Goal: Task Accomplishment & Management: Manage account settings

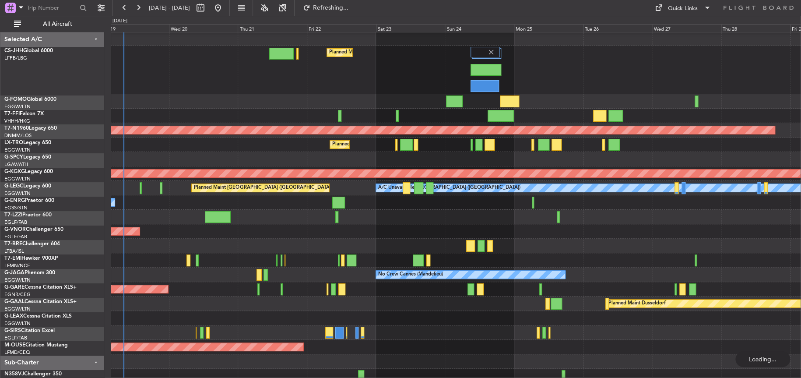
scroll to position [1, 0]
click at [352, 243] on div at bounding box center [456, 245] width 690 height 14
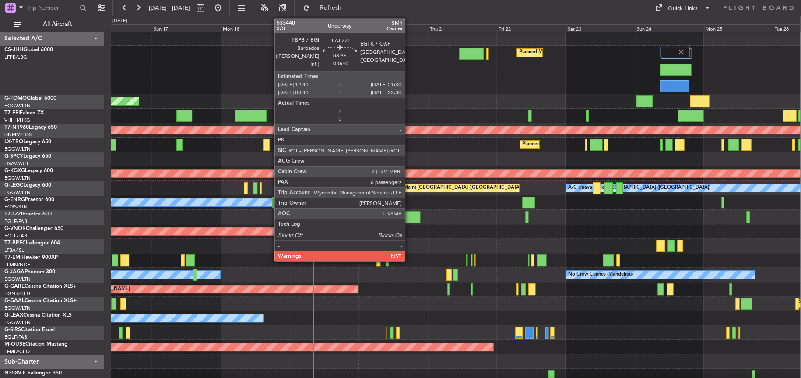
click at [407, 217] on div at bounding box center [408, 217] width 26 height 12
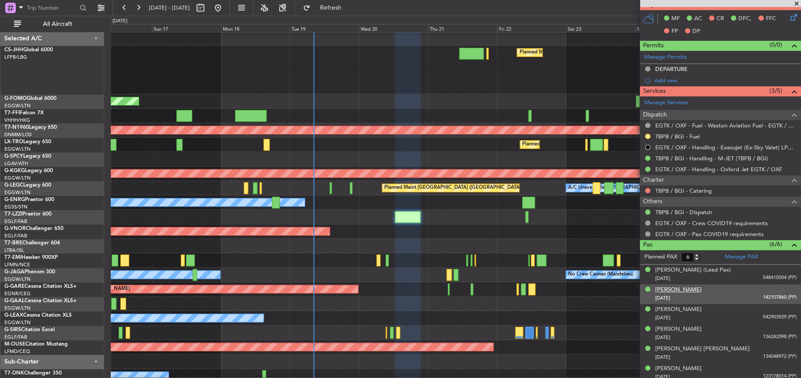
scroll to position [222, 0]
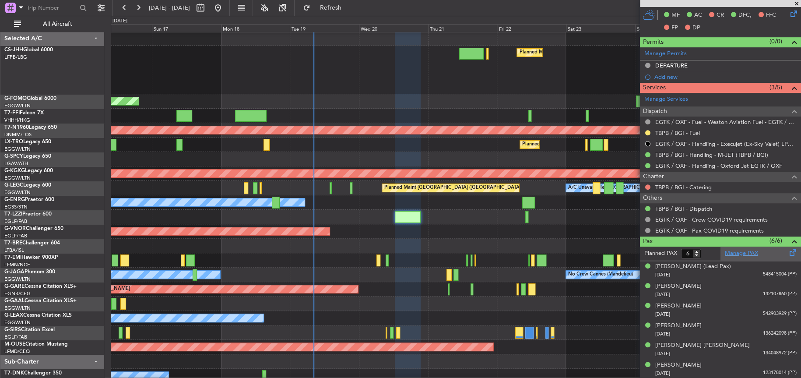
click at [740, 249] on link "Manage PAX" at bounding box center [741, 253] width 33 height 9
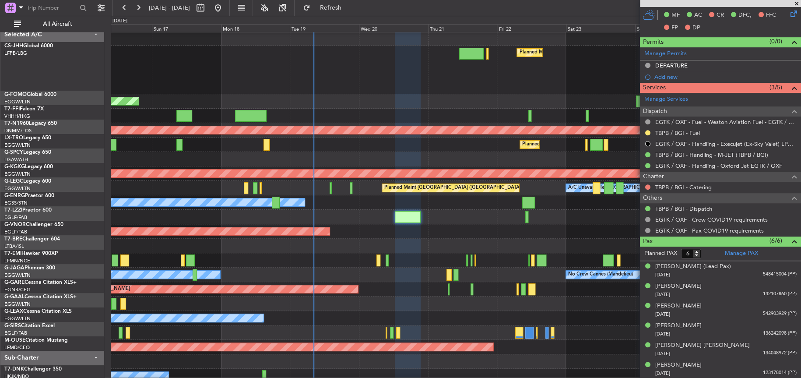
click at [432, 217] on div at bounding box center [456, 217] width 690 height 14
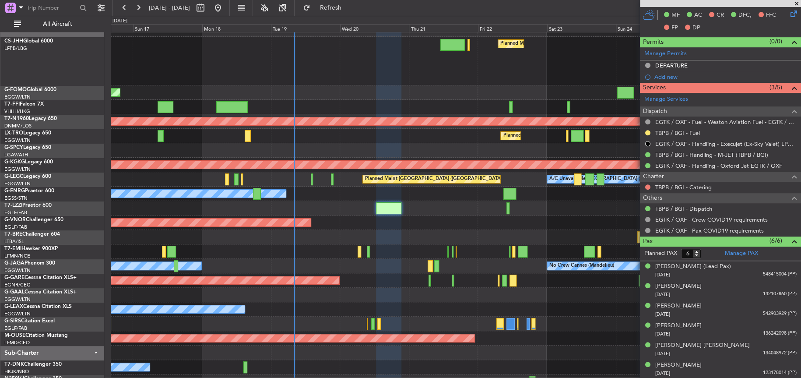
click at [383, 214] on div at bounding box center [455, 208] width 689 height 14
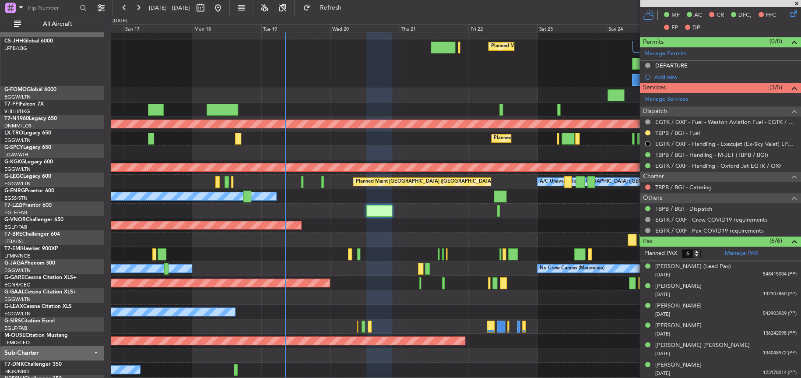
click at [397, 226] on div "Planned Maint London ([GEOGRAPHIC_DATA])" at bounding box center [456, 225] width 690 height 14
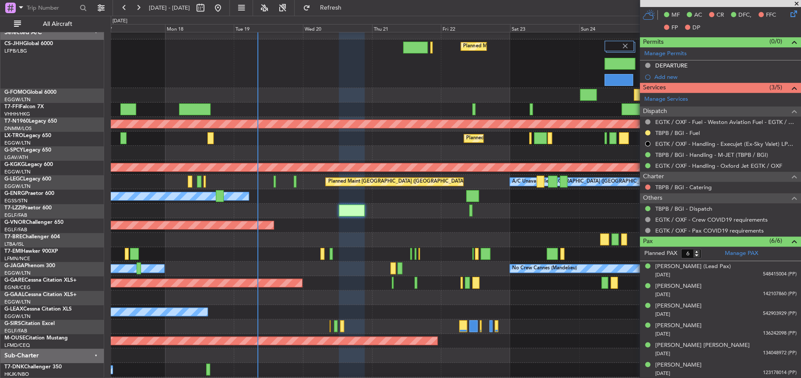
scroll to position [8, 0]
click at [416, 225] on div "Planned Maint London ([GEOGRAPHIC_DATA])" at bounding box center [456, 225] width 690 height 14
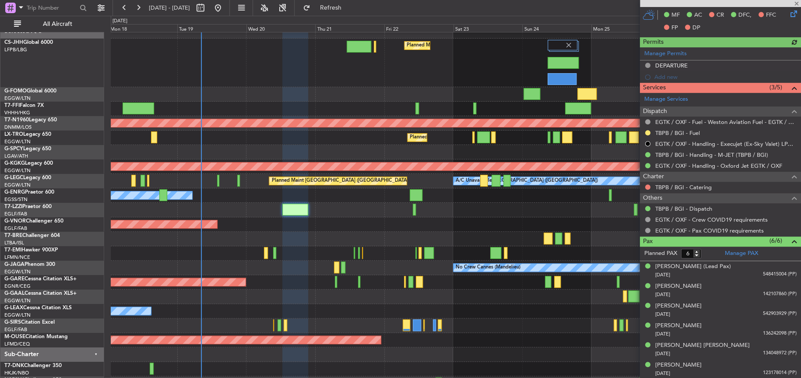
scroll to position [2, 0]
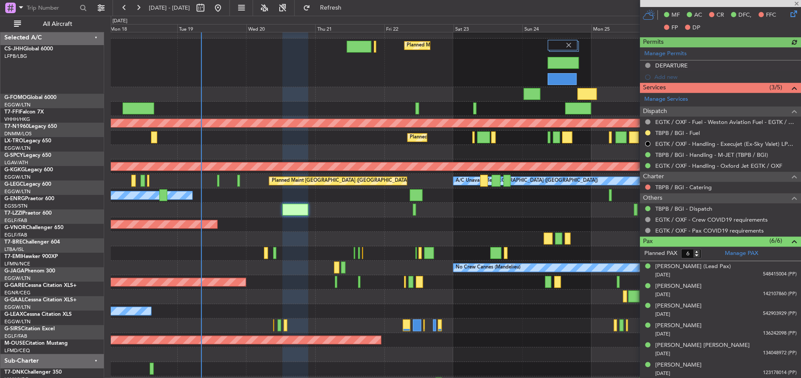
click at [316, 217] on div at bounding box center [455, 210] width 689 height 14
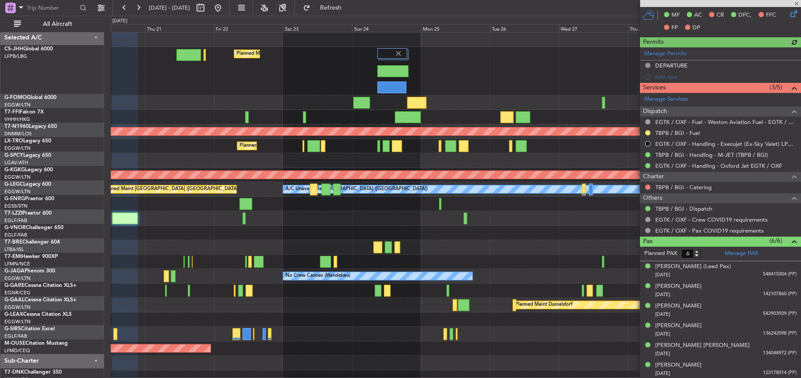
click at [324, 234] on div "Planned Maint London ([GEOGRAPHIC_DATA])" at bounding box center [455, 232] width 689 height 14
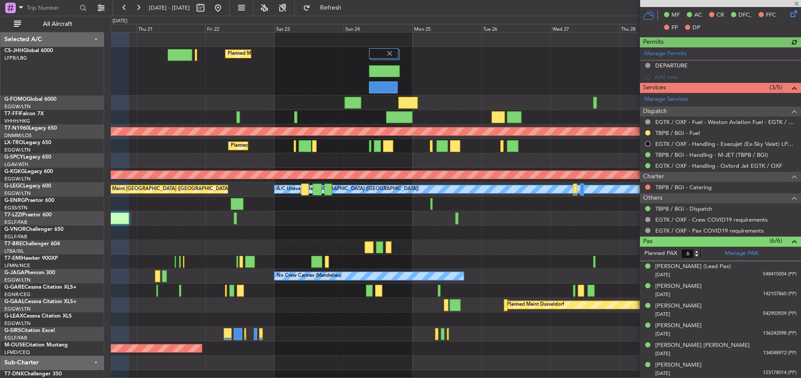
click at [312, 225] on div "Planned Maint London ([GEOGRAPHIC_DATA])" at bounding box center [456, 232] width 690 height 14
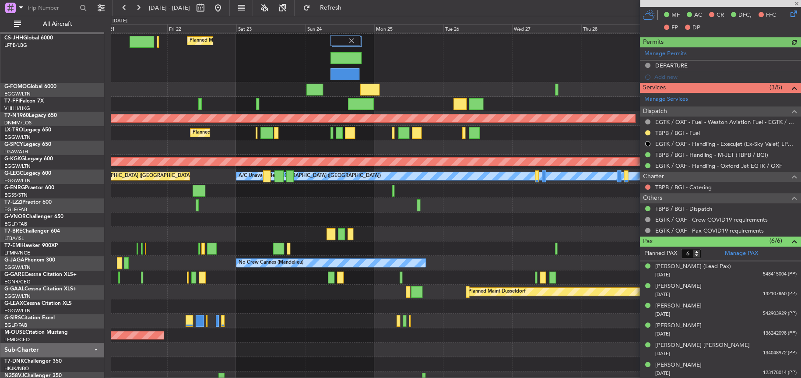
scroll to position [6, 0]
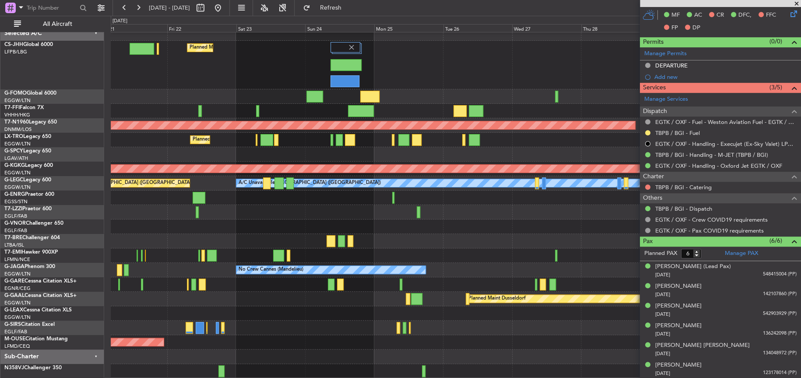
click at [450, 73] on div "Planned Maint [GEOGRAPHIC_DATA] ([GEOGRAPHIC_DATA])" at bounding box center [455, 65] width 689 height 49
click at [455, 67] on div "Planned Maint [GEOGRAPHIC_DATA] ([GEOGRAPHIC_DATA])" at bounding box center [455, 65] width 689 height 49
click at [459, 66] on div "Planned Maint [GEOGRAPHIC_DATA] ([GEOGRAPHIC_DATA])" at bounding box center [455, 65] width 689 height 49
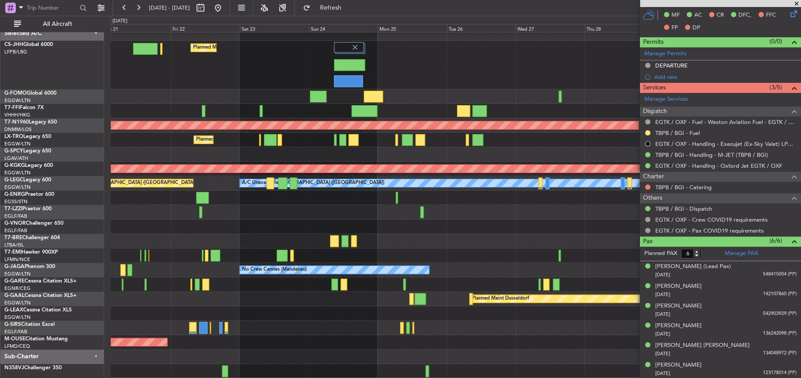
click at [438, 81] on div "Planned Maint [GEOGRAPHIC_DATA] ([GEOGRAPHIC_DATA])" at bounding box center [455, 65] width 689 height 49
click at [416, 268] on div "Planned Maint [GEOGRAPHIC_DATA] ([GEOGRAPHIC_DATA]) Planned Maint [GEOGRAPHIC_D…" at bounding box center [455, 202] width 689 height 352
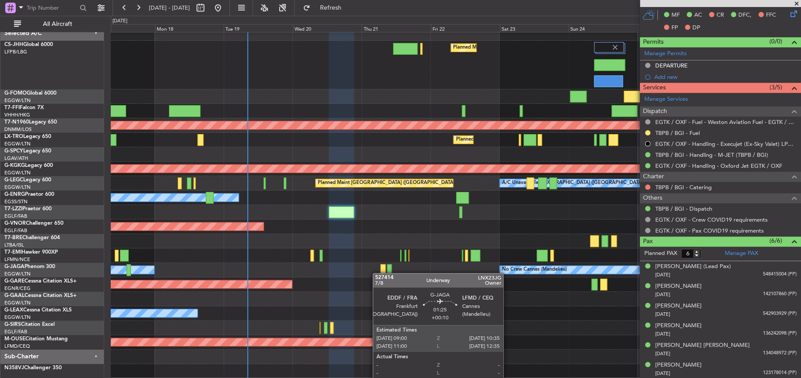
click at [411, 265] on div "Planned Maint [GEOGRAPHIC_DATA] ([GEOGRAPHIC_DATA]) Planned Maint [GEOGRAPHIC_D…" at bounding box center [455, 202] width 689 height 352
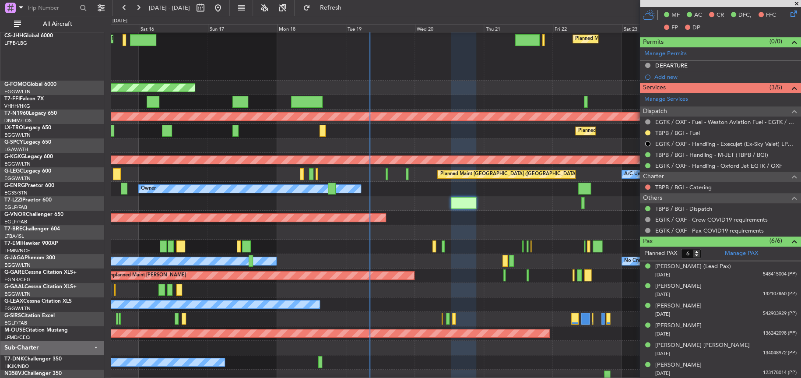
click at [470, 294] on div "Planned Maint Planned [GEOGRAPHIC_DATA]" at bounding box center [455, 290] width 689 height 14
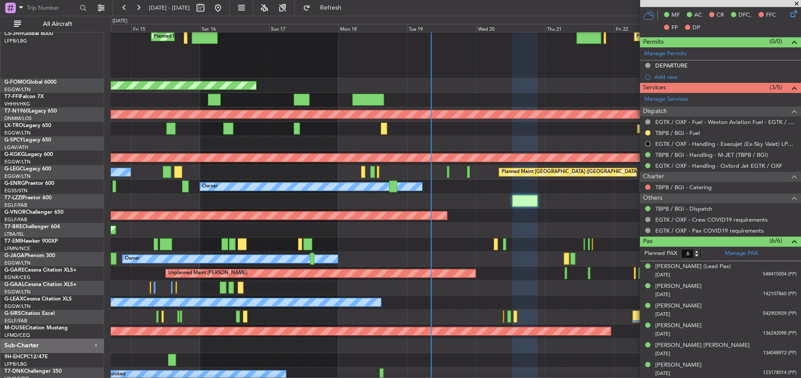
click at [365, 222] on div "Planned Maint London ([GEOGRAPHIC_DATA])" at bounding box center [455, 215] width 689 height 14
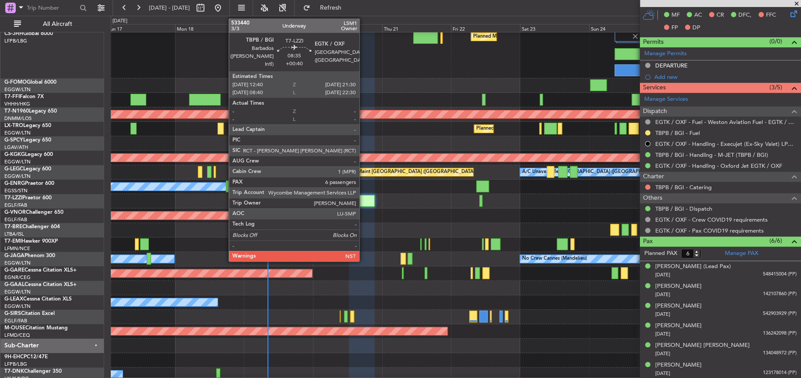
click at [364, 203] on div at bounding box center [362, 201] width 26 height 12
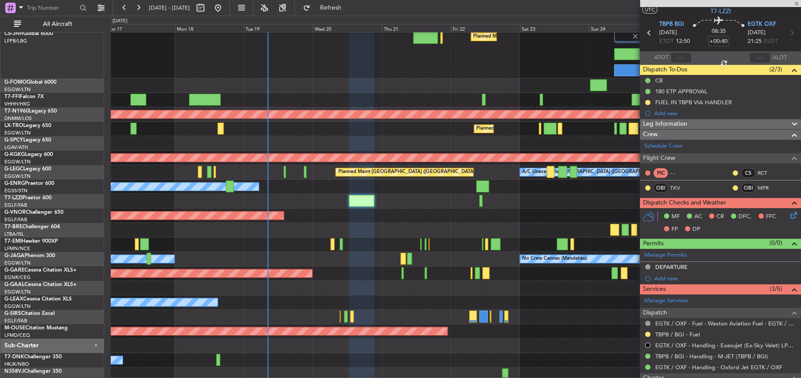
scroll to position [0, 0]
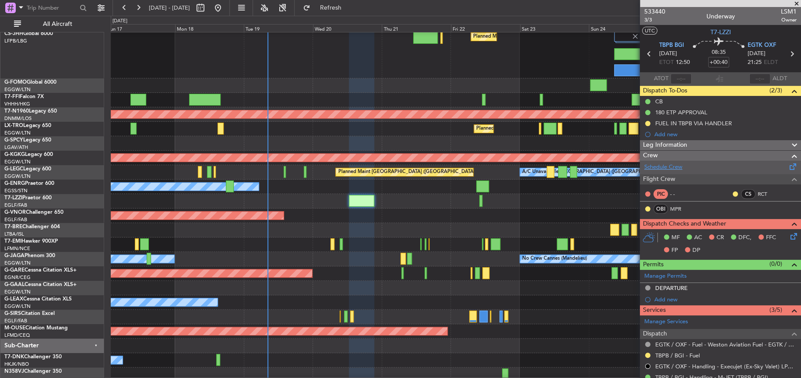
click at [674, 165] on link "Schedule Crew" at bounding box center [663, 167] width 38 height 9
click at [334, 4] on button "Refresh" at bounding box center [325, 8] width 53 height 14
click at [388, 214] on div "Planned Maint London ([GEOGRAPHIC_DATA])" at bounding box center [455, 215] width 689 height 14
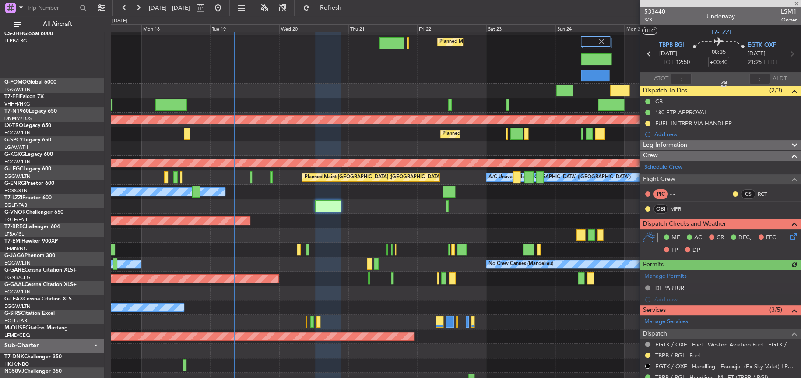
scroll to position [11, 0]
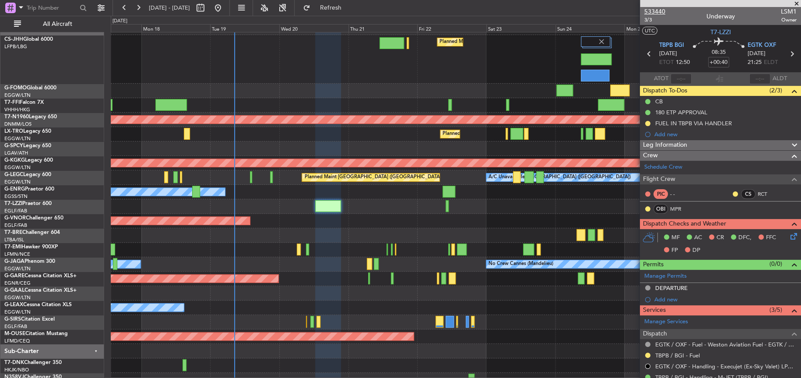
click at [659, 12] on span "533440" at bounding box center [654, 11] width 21 height 9
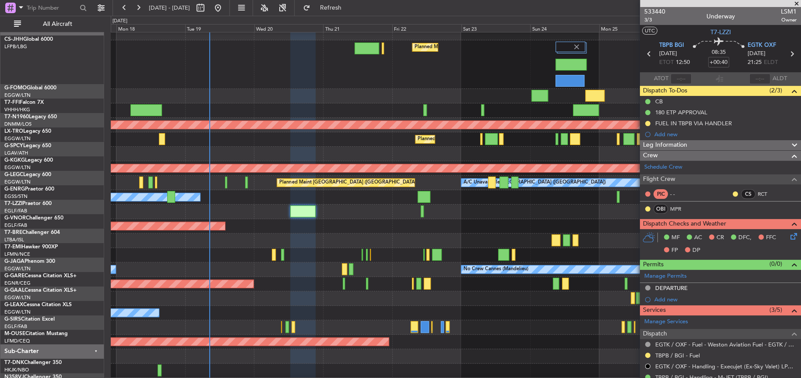
scroll to position [3, 0]
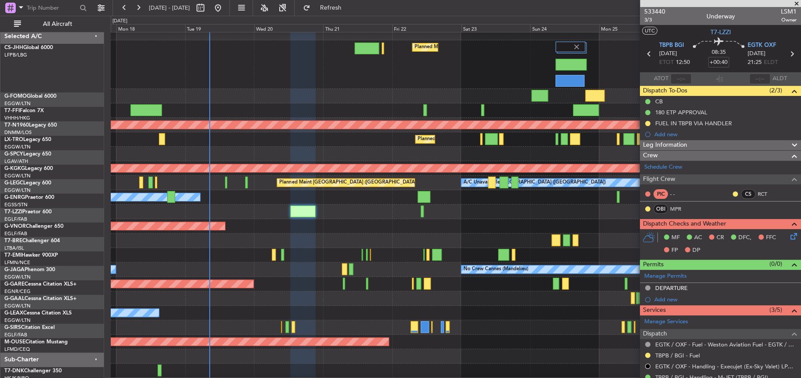
click at [342, 223] on div "Planned Maint London ([GEOGRAPHIC_DATA])" at bounding box center [455, 226] width 689 height 14
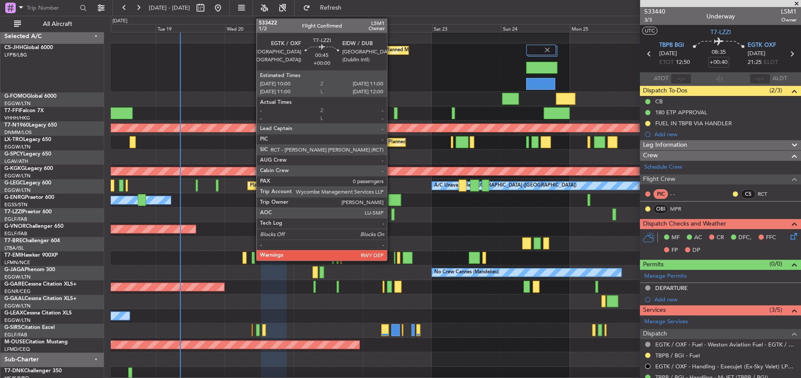
click at [391, 216] on div at bounding box center [392, 214] width 3 height 12
type input "0"
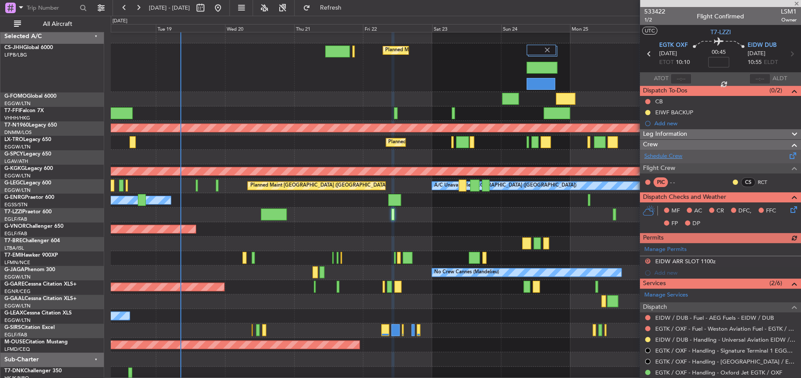
click at [678, 152] on link "Schedule Crew" at bounding box center [663, 156] width 38 height 9
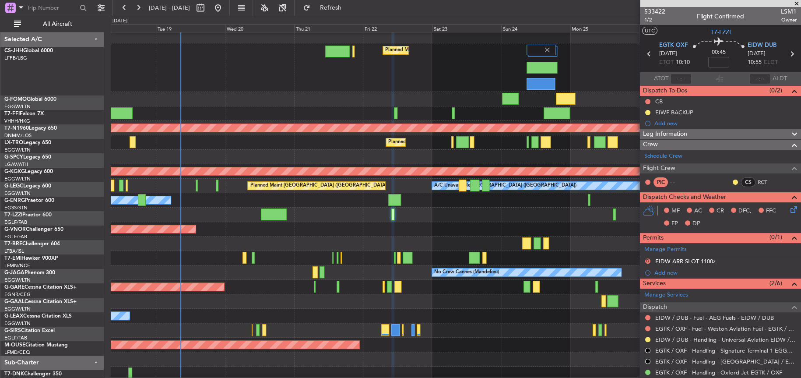
click at [263, 236] on div "Planned Maint London ([GEOGRAPHIC_DATA])" at bounding box center [456, 229] width 690 height 14
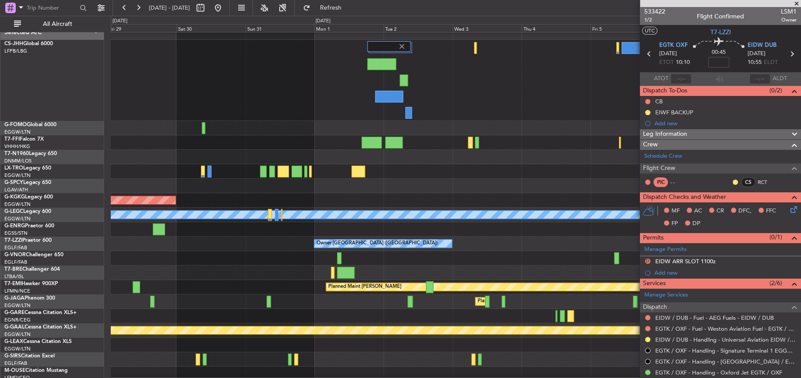
click at [166, 278] on div at bounding box center [456, 272] width 690 height 14
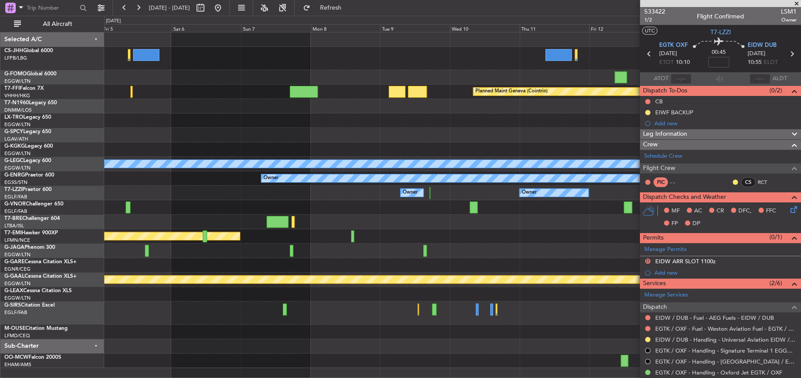
click at [303, 218] on div at bounding box center [452, 221] width 696 height 14
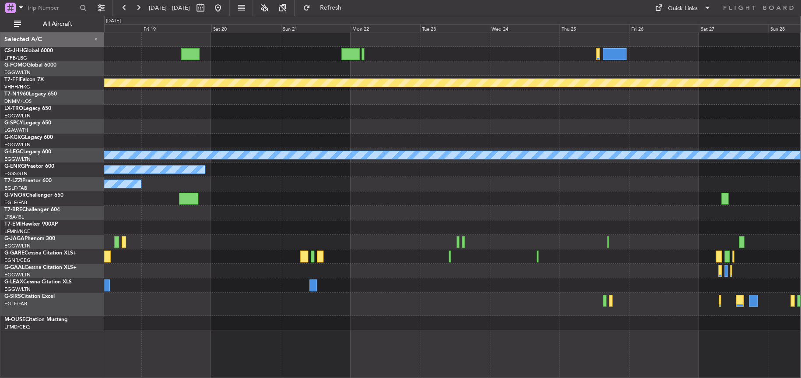
click at [524, 192] on div at bounding box center [452, 198] width 696 height 14
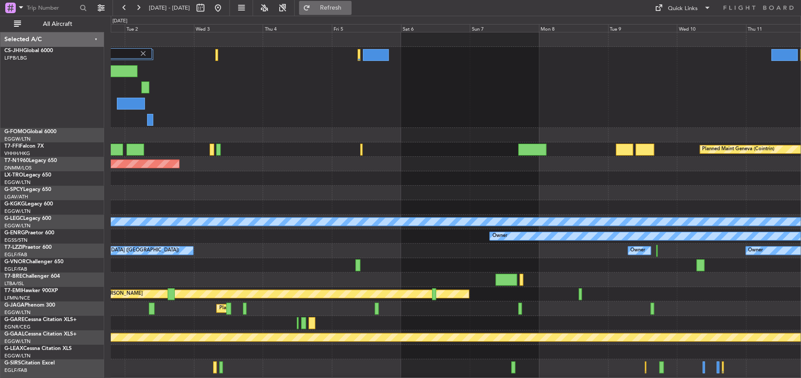
click at [337, 10] on button "Refresh" at bounding box center [325, 8] width 53 height 14
click at [225, 11] on button at bounding box center [218, 8] width 14 height 14
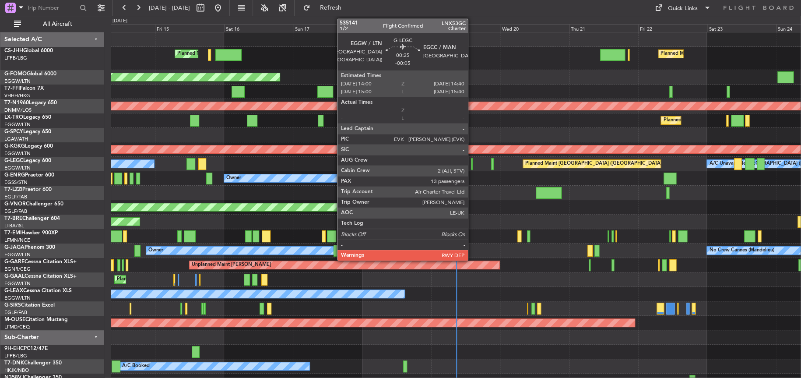
click at [472, 163] on div at bounding box center [472, 164] width 2 height 12
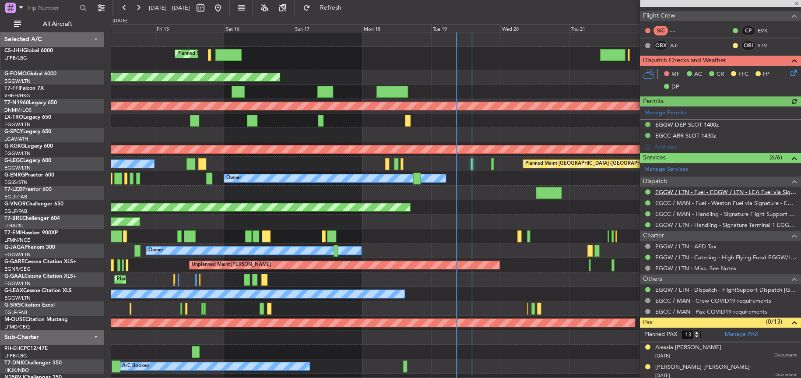
scroll to position [306, 0]
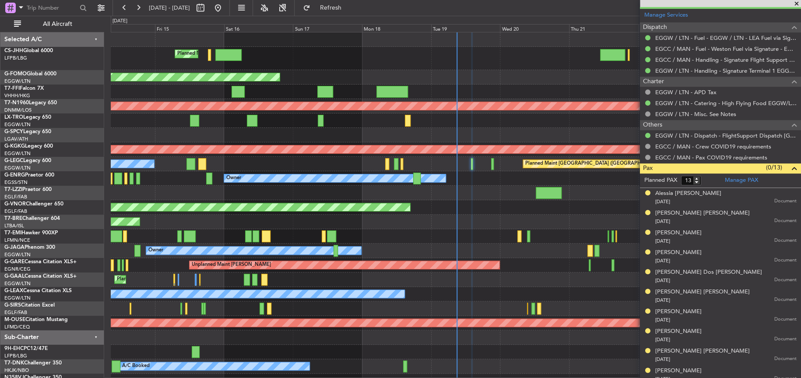
click at [287, 56] on div "Planned Maint [GEOGRAPHIC_DATA] ([GEOGRAPHIC_DATA]) Planned Maint [GEOGRAPHIC_D…" at bounding box center [456, 58] width 690 height 23
click at [298, 61] on div "Planned Maint [GEOGRAPHIC_DATA] ([GEOGRAPHIC_DATA]) Planned Maint [GEOGRAPHIC_D…" at bounding box center [456, 58] width 690 height 23
click at [302, 57] on div "Planned Maint [GEOGRAPHIC_DATA] ([GEOGRAPHIC_DATA]) Planned Maint [GEOGRAPHIC_D…" at bounding box center [456, 58] width 690 height 23
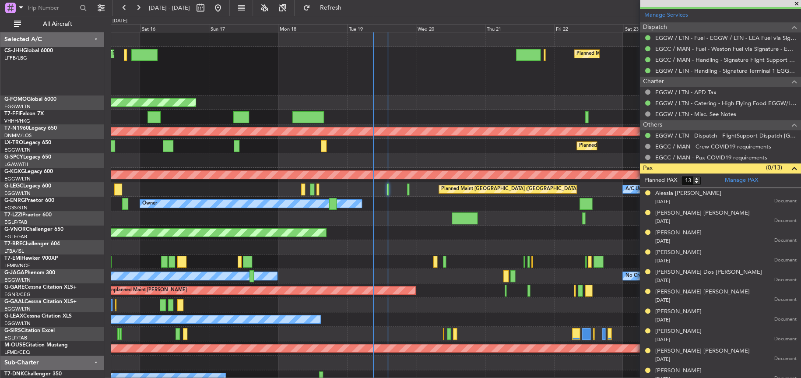
click at [568, 93] on div "Planned Maint [GEOGRAPHIC_DATA] ([GEOGRAPHIC_DATA]) Planned Maint [GEOGRAPHIC_D…" at bounding box center [456, 71] width 690 height 49
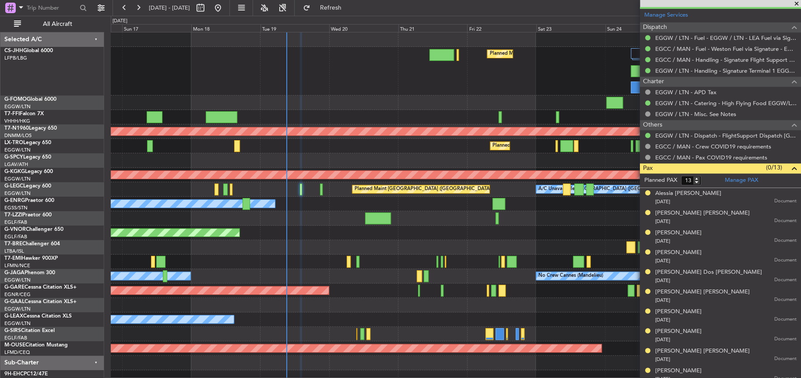
click at [289, 216] on div at bounding box center [455, 218] width 689 height 14
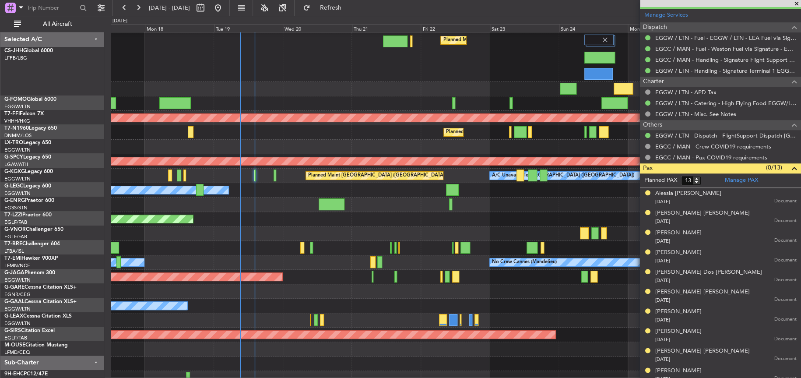
click at [219, 204] on div "Planned Maint [GEOGRAPHIC_DATA] ([GEOGRAPHIC_DATA]) Planned Maint [GEOGRAPHIC_D…" at bounding box center [455, 209] width 689 height 381
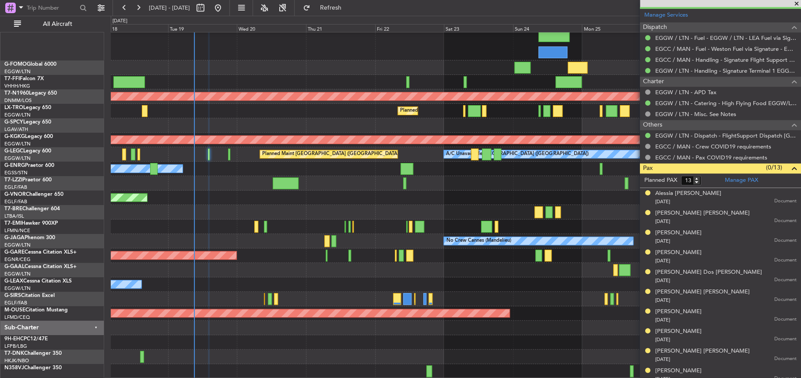
scroll to position [20, 0]
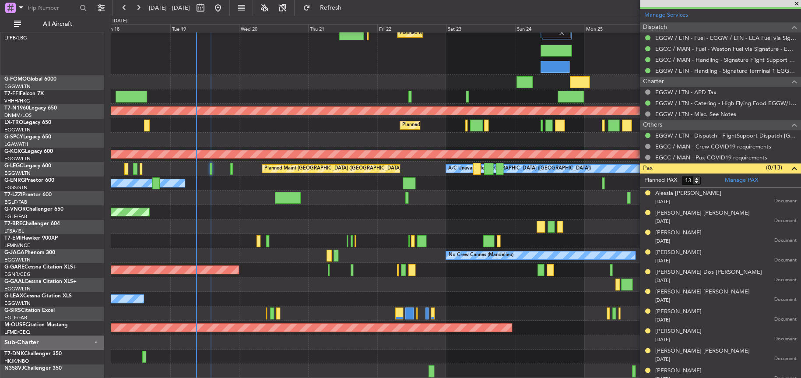
click at [224, 177] on div "Planned Maint [GEOGRAPHIC_DATA] ([GEOGRAPHIC_DATA]) Planned Maint Windsor Locks…" at bounding box center [456, 195] width 690 height 366
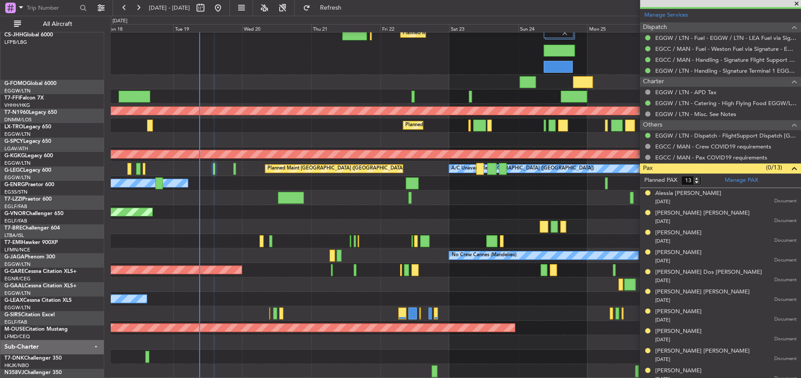
click at [241, 147] on div at bounding box center [456, 140] width 690 height 14
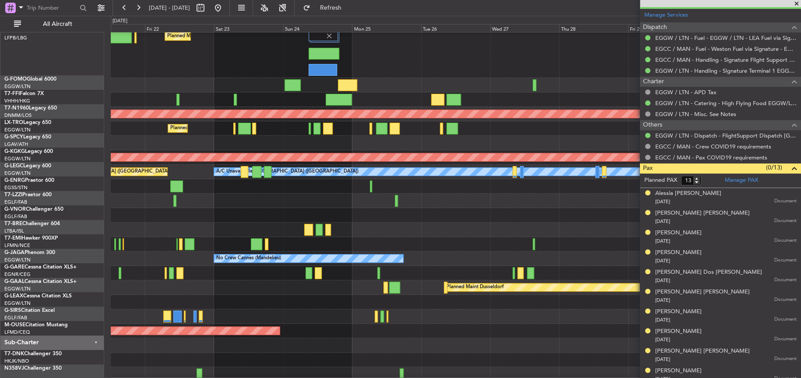
click at [238, 122] on div "Planned Maint [GEOGRAPHIC_DATA] ([GEOGRAPHIC_DATA]) Planned Maint [GEOGRAPHIC_D…" at bounding box center [456, 198] width 690 height 366
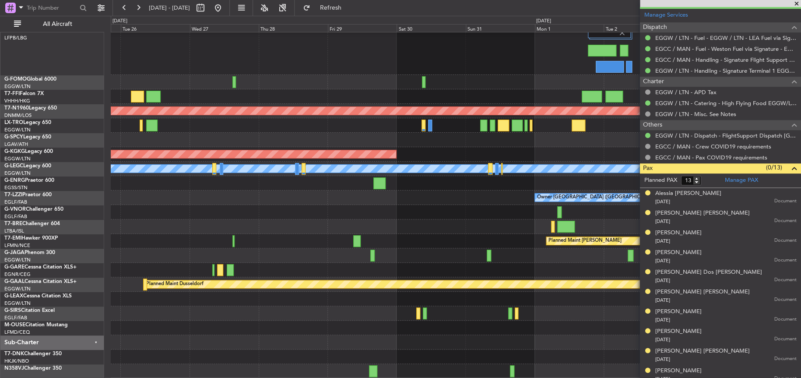
click at [109, 150] on div "Planned Maint [GEOGRAPHIC_DATA] ([GEOGRAPHIC_DATA]) AOG Maint [GEOGRAPHIC_DATA]…" at bounding box center [400, 197] width 801 height 362
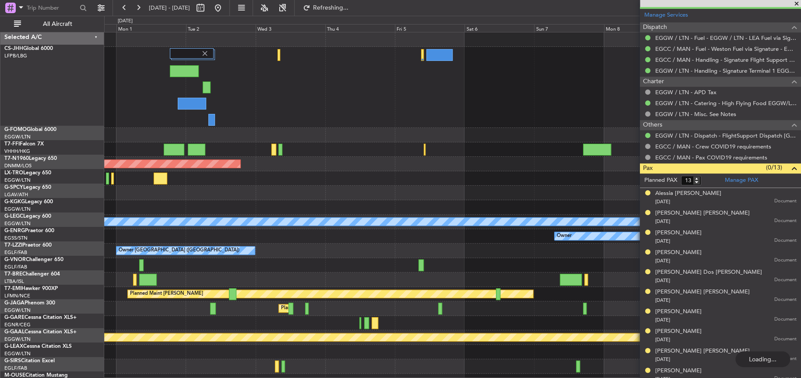
scroll to position [0, 0]
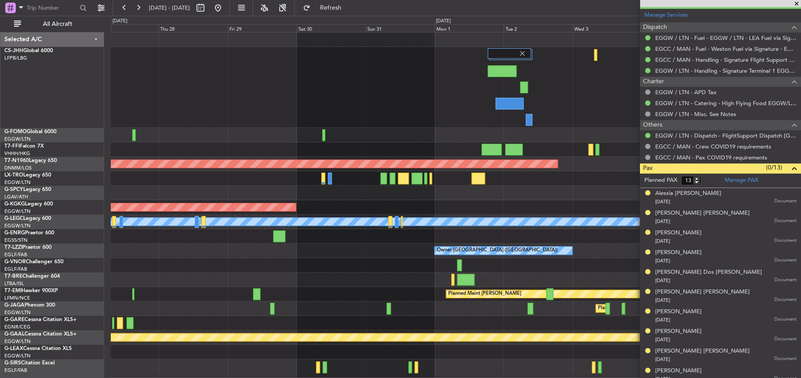
click at [498, 268] on div "Planned Maint [GEOGRAPHIC_DATA] ([GEOGRAPHIC_DATA]) AOG Maint [GEOGRAPHIC_DATA]…" at bounding box center [456, 214] width 690 height 364
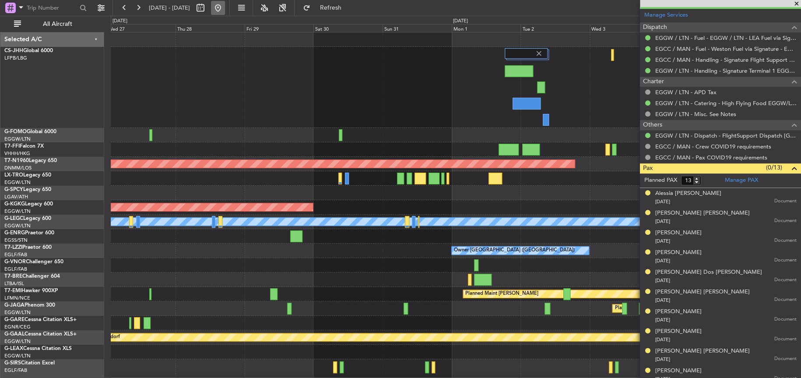
click at [225, 6] on button at bounding box center [218, 8] width 14 height 14
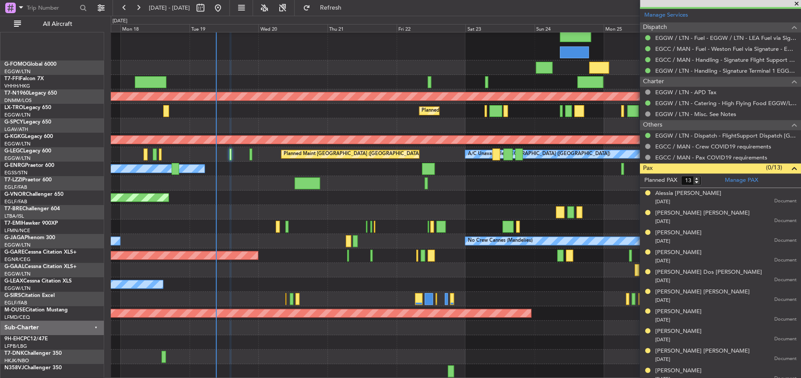
click at [182, 181] on div "Planned Maint [GEOGRAPHIC_DATA] ([GEOGRAPHIC_DATA]) Planned Maint [GEOGRAPHIC_D…" at bounding box center [456, 187] width 690 height 381
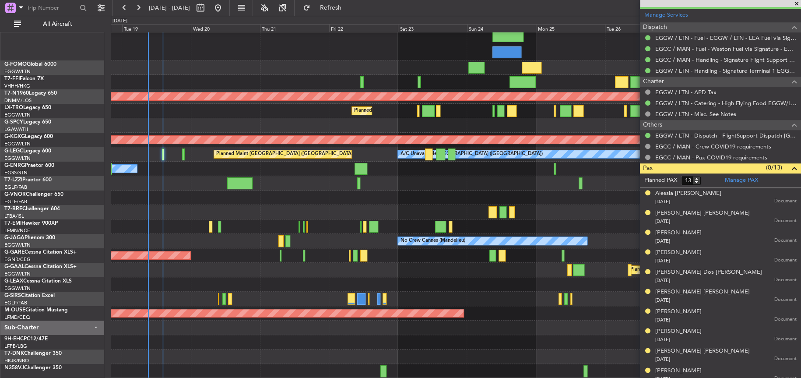
scroll to position [6, 0]
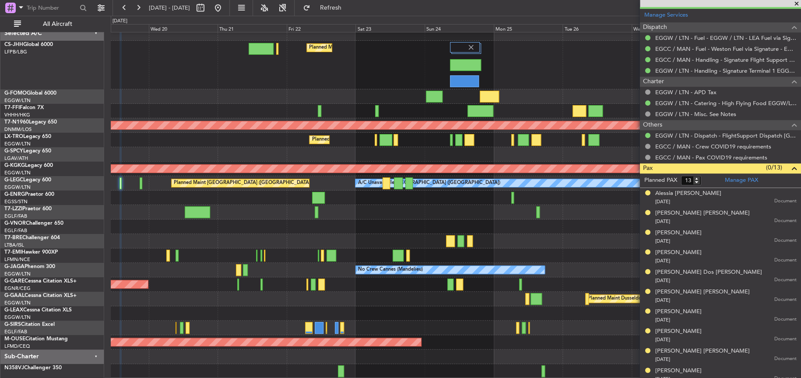
click at [528, 324] on div at bounding box center [529, 328] width 2 height 12
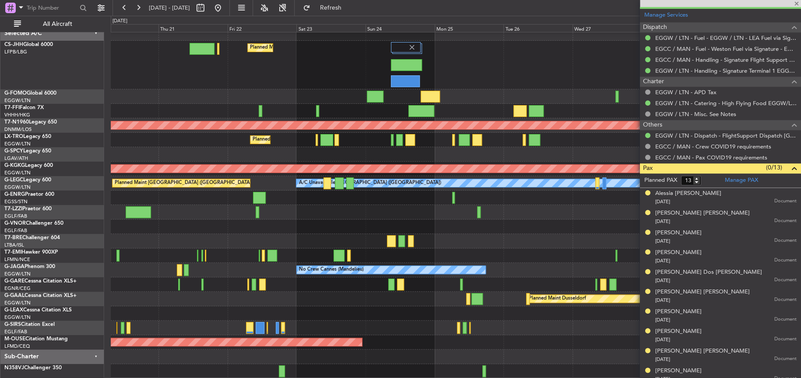
type input "0"
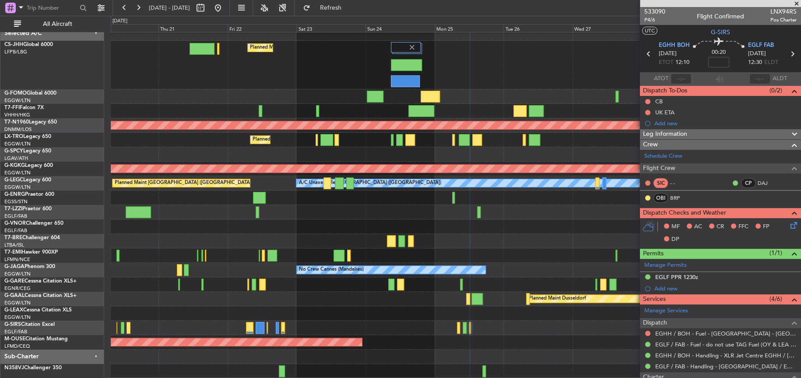
scroll to position [0, 0]
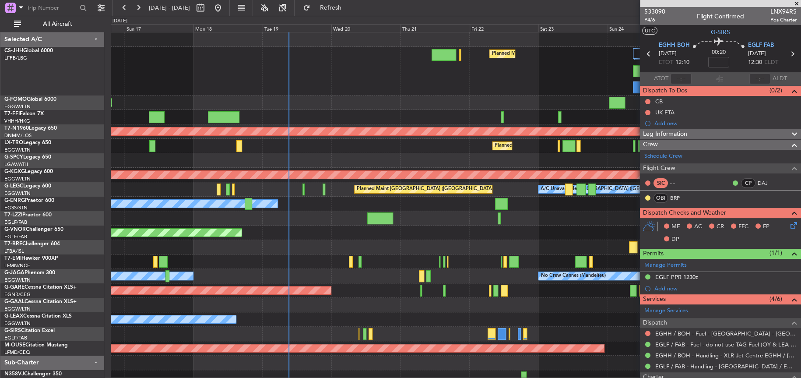
click at [501, 227] on div "Planned Maint [GEOGRAPHIC_DATA] ([GEOGRAPHIC_DATA]) Planned Maint [GEOGRAPHIC_D…" at bounding box center [455, 208] width 689 height 352
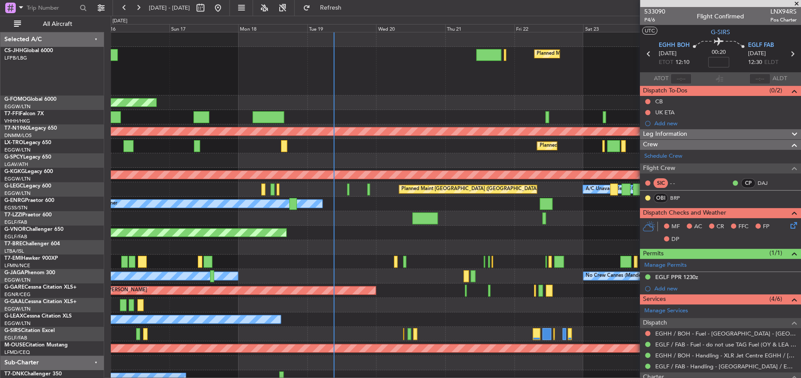
scroll to position [20, 0]
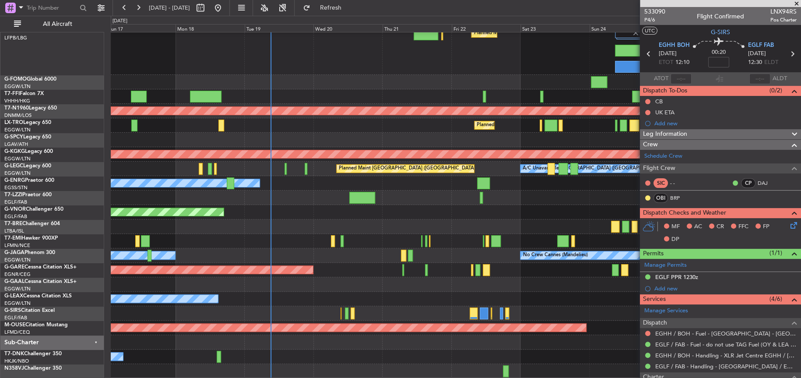
click at [344, 183] on div "Planned Maint [GEOGRAPHIC_DATA] ([GEOGRAPHIC_DATA]) Planned Maint [GEOGRAPHIC_D…" at bounding box center [455, 195] width 689 height 366
click at [277, 203] on div "Planned Maint [GEOGRAPHIC_DATA] ([GEOGRAPHIC_DATA]) Planned Maint [GEOGRAPHIC_D…" at bounding box center [455, 195] width 689 height 366
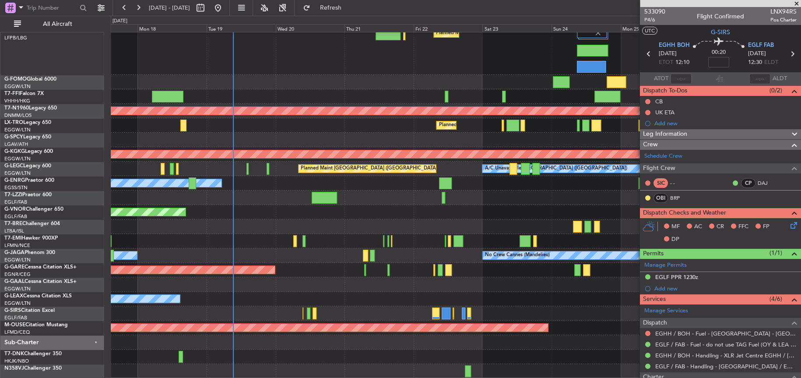
click at [240, 217] on div "Planned Maint [GEOGRAPHIC_DATA] ([GEOGRAPHIC_DATA]) Planned Maint [GEOGRAPHIC_D…" at bounding box center [456, 195] width 690 height 366
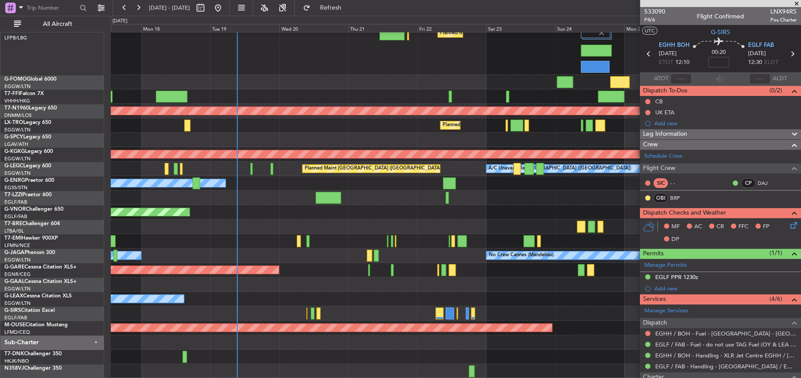
scroll to position [15, 0]
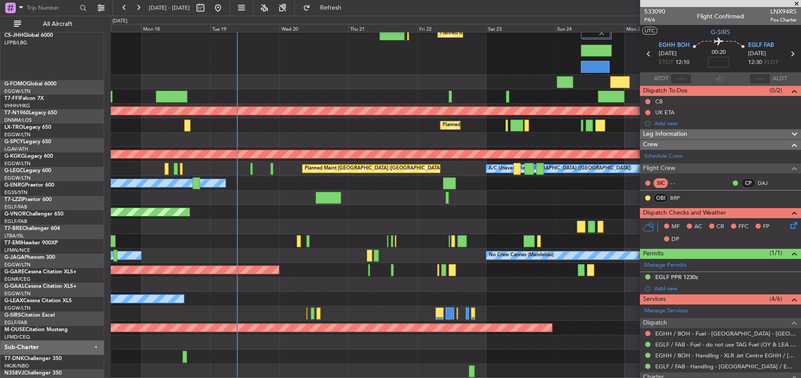
click at [389, 277] on div "Unplanned Maint [PERSON_NAME]" at bounding box center [455, 270] width 689 height 14
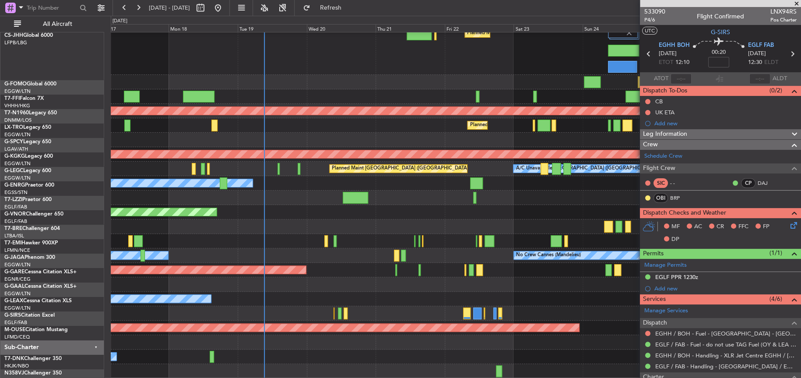
scroll to position [20, 0]
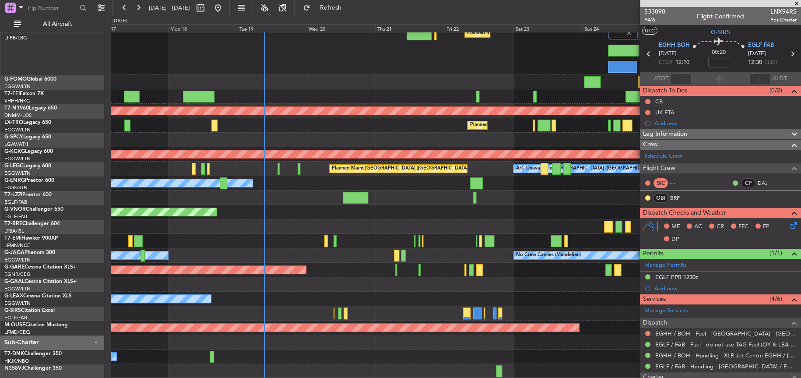
click at [262, 63] on div "Planned Maint [GEOGRAPHIC_DATA] ([GEOGRAPHIC_DATA]) Planned Maint [GEOGRAPHIC_D…" at bounding box center [456, 195] width 690 height 366
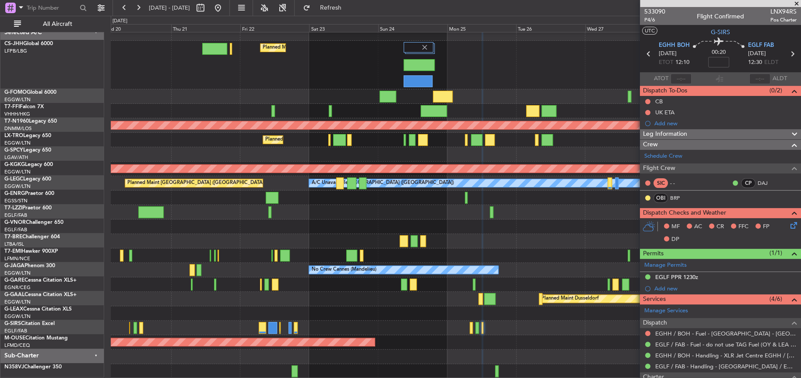
scroll to position [6, 0]
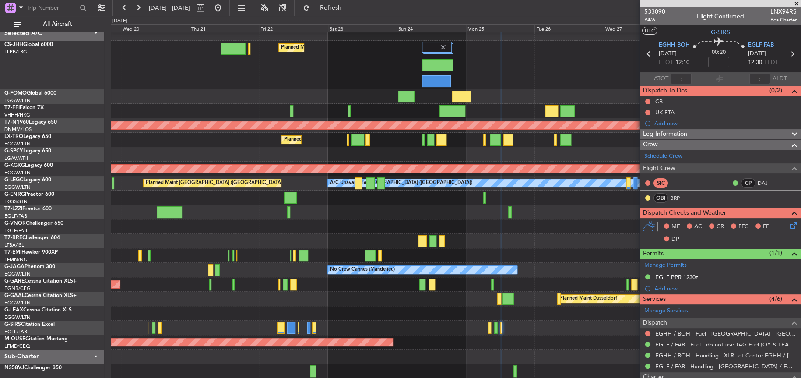
click at [288, 243] on div "Planned Maint [GEOGRAPHIC_DATA] ([GEOGRAPHIC_DATA]) Planned Maint [GEOGRAPHIC_D…" at bounding box center [456, 202] width 690 height 352
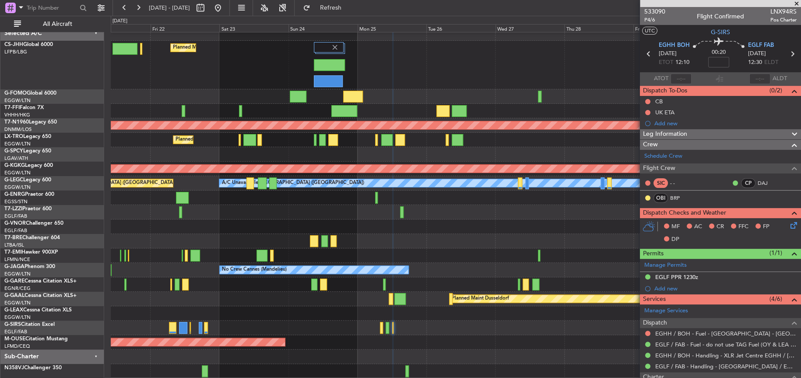
click at [263, 302] on div "Planned Maint [GEOGRAPHIC_DATA] ([GEOGRAPHIC_DATA]) Planned Maint [GEOGRAPHIC_D…" at bounding box center [455, 202] width 689 height 352
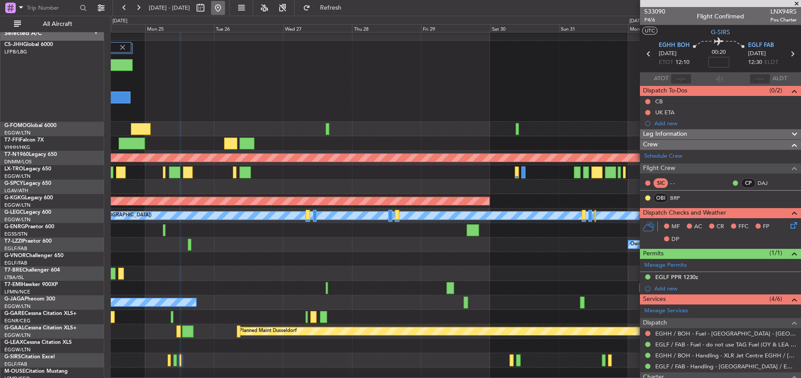
click at [225, 3] on button at bounding box center [218, 8] width 14 height 14
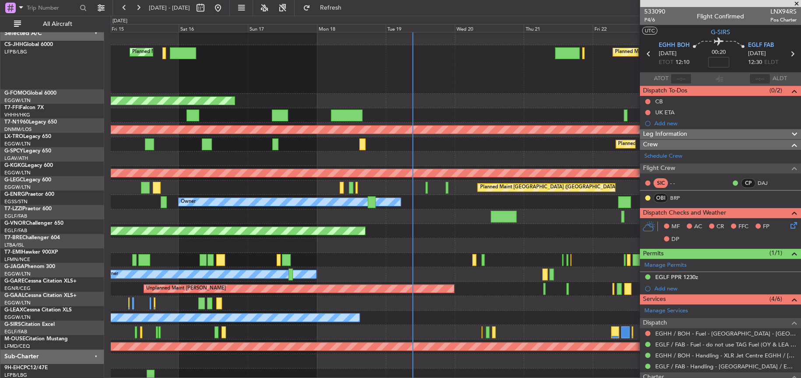
scroll to position [0, 0]
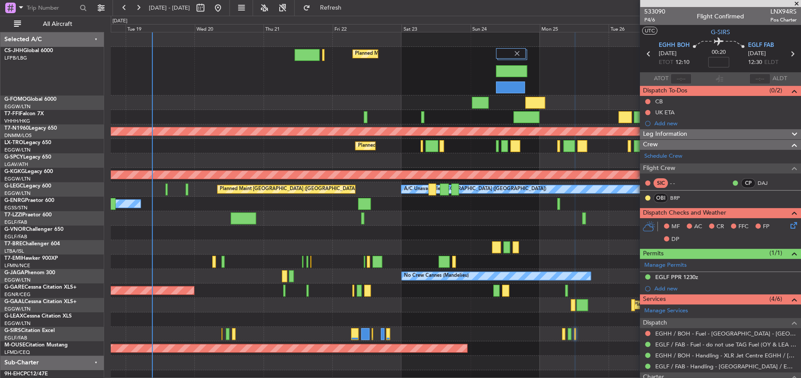
click at [265, 100] on div "Planned Maint [GEOGRAPHIC_DATA] ([GEOGRAPHIC_DATA]) Planned Maint Windsor Locks…" at bounding box center [455, 222] width 689 height 381
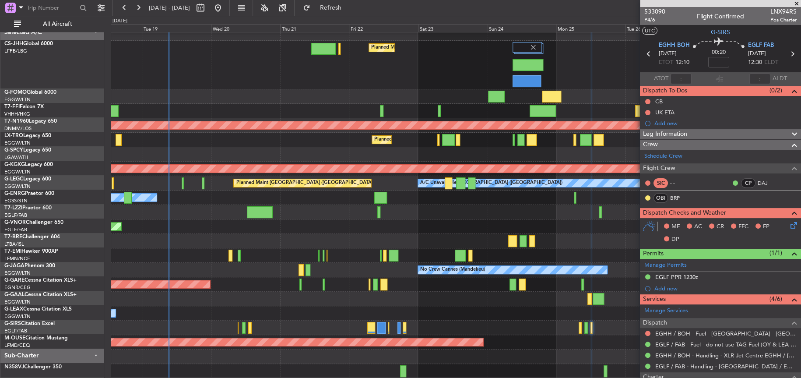
scroll to position [6, 0]
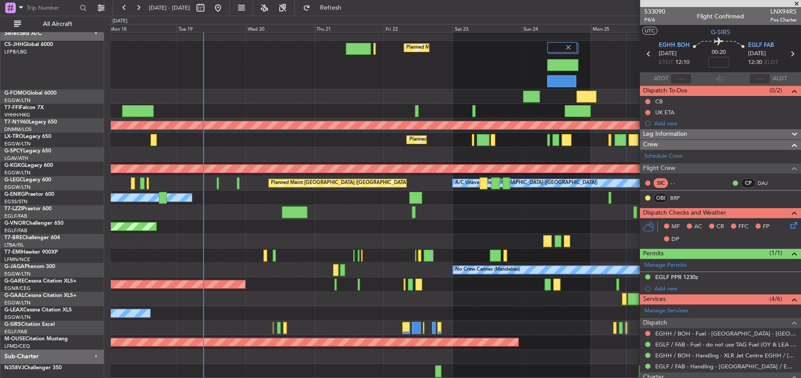
click at [409, 206] on div at bounding box center [455, 212] width 689 height 14
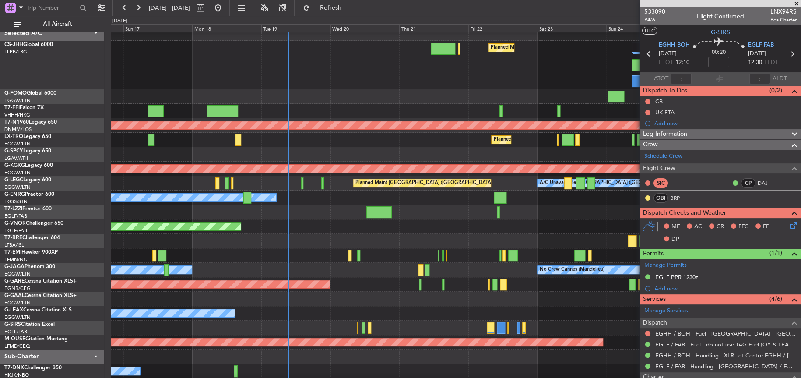
click at [300, 66] on div "Planned Maint [GEOGRAPHIC_DATA] ([GEOGRAPHIC_DATA]) Planned Maint [GEOGRAPHIC_D…" at bounding box center [456, 65] width 690 height 49
click at [244, 74] on div "Planned Maint [GEOGRAPHIC_DATA] ([GEOGRAPHIC_DATA]) Planned Maint [GEOGRAPHIC_D…" at bounding box center [456, 65] width 690 height 49
click at [219, 58] on div "Planned Maint [GEOGRAPHIC_DATA] ([GEOGRAPHIC_DATA]) Planned Maint [GEOGRAPHIC_D…" at bounding box center [456, 65] width 690 height 49
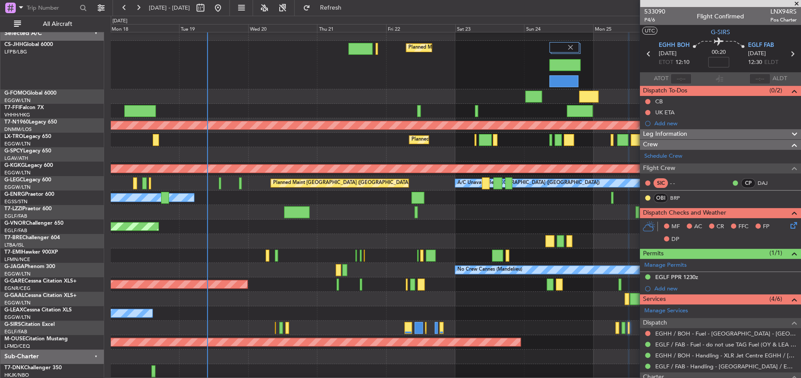
click at [456, 203] on div "Owner" at bounding box center [456, 197] width 690 height 14
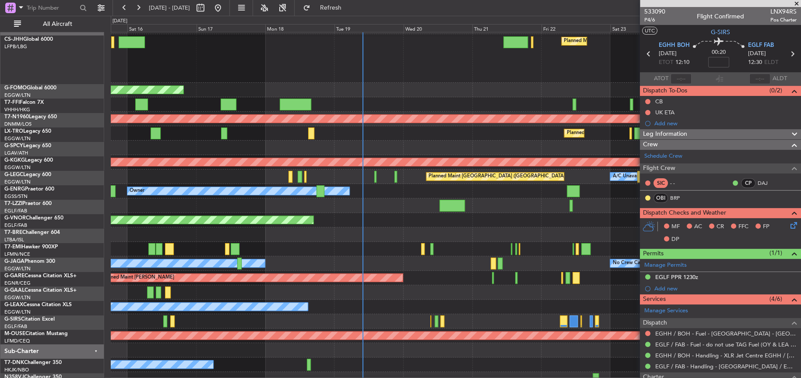
scroll to position [12, 0]
click at [428, 297] on div "Planned Maint Planned [GEOGRAPHIC_DATA]" at bounding box center [455, 292] width 689 height 14
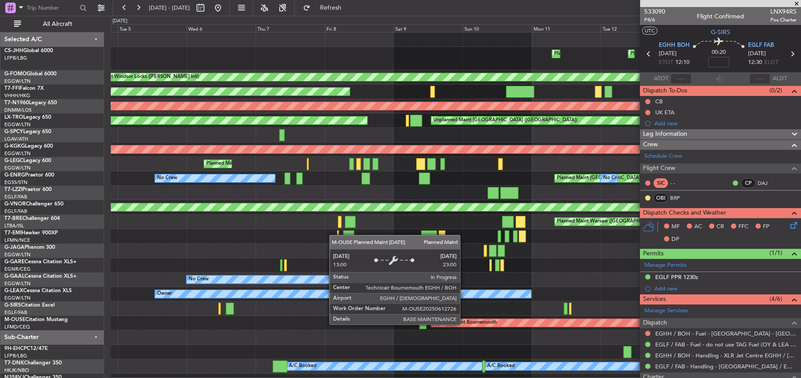
scroll to position [9, 0]
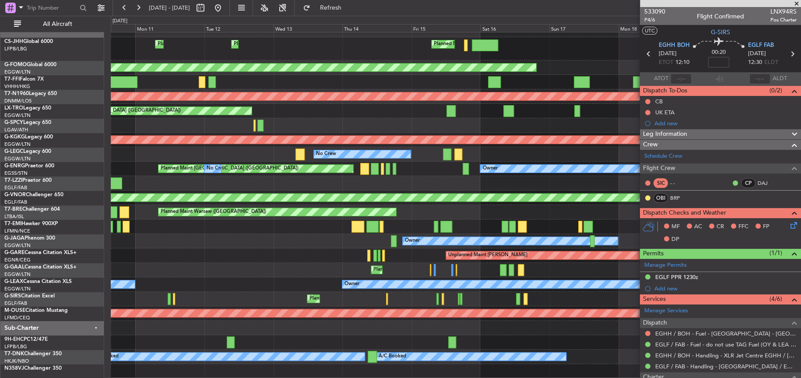
click at [59, 260] on div "Planned Maint [GEOGRAPHIC_DATA] ([GEOGRAPHIC_DATA]) Planned Maint [GEOGRAPHIC_D…" at bounding box center [400, 197] width 801 height 362
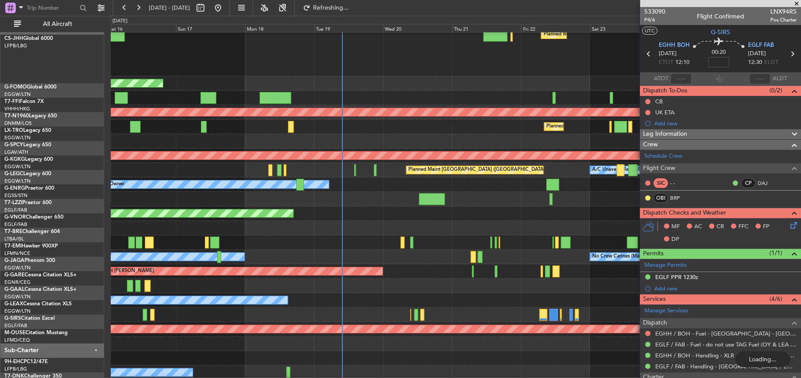
scroll to position [20, 0]
